Goal: Task Accomplishment & Management: Manage account settings

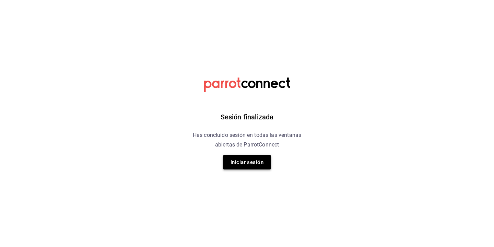
click at [243, 163] on button "Iniciar sesión" at bounding box center [247, 162] width 48 height 14
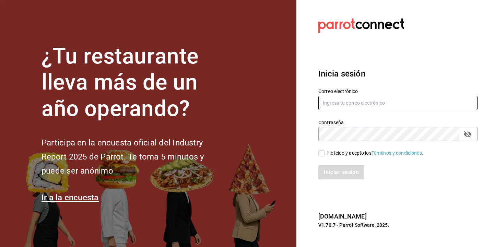
click at [338, 105] on input "text" at bounding box center [397, 103] width 159 height 14
type input "breadbossmx@gmail.com"
click at [321, 152] on input "He leído y acepto los Términos y condiciones." at bounding box center [321, 153] width 6 height 6
checkbox input "true"
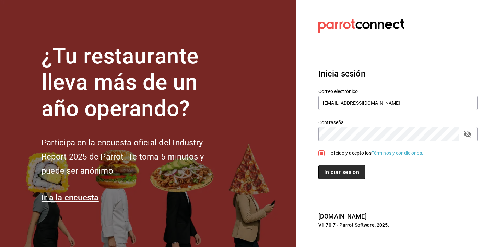
click at [340, 177] on button "Iniciar sesión" at bounding box center [341, 172] width 47 height 14
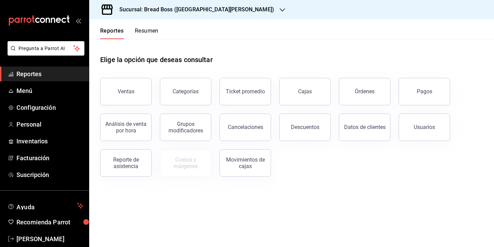
click at [204, 8] on div "Sucursal: Bread Boss ([GEOGRAPHIC_DATA][PERSON_NAME])" at bounding box center [191, 9] width 193 height 19
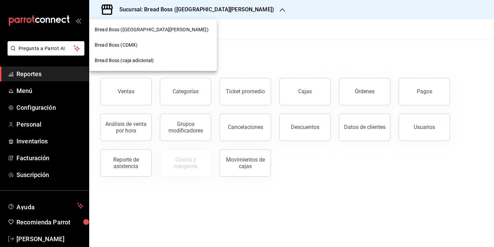
click at [156, 44] on div "Bread Boss (CDMX)" at bounding box center [153, 45] width 117 height 7
